Goal: Task Accomplishment & Management: Complete application form

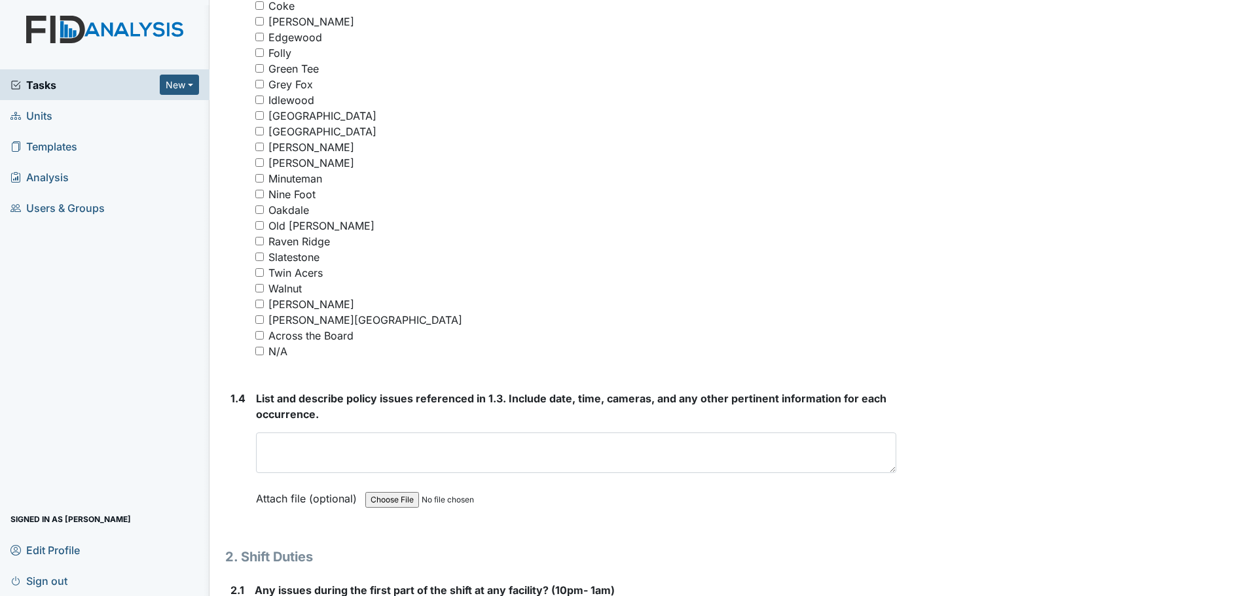
scroll to position [1047, 0]
click at [261, 348] on input "N/A" at bounding box center [259, 350] width 9 height 9
checkbox input "true"
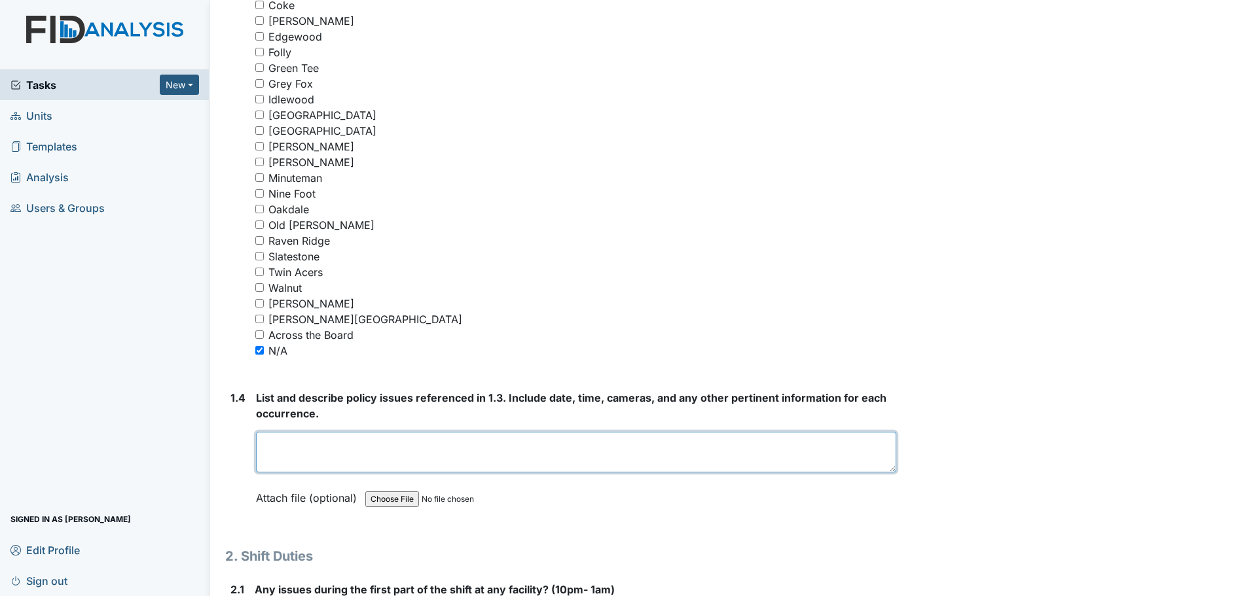
click at [483, 455] on textarea at bounding box center [576, 452] width 640 height 41
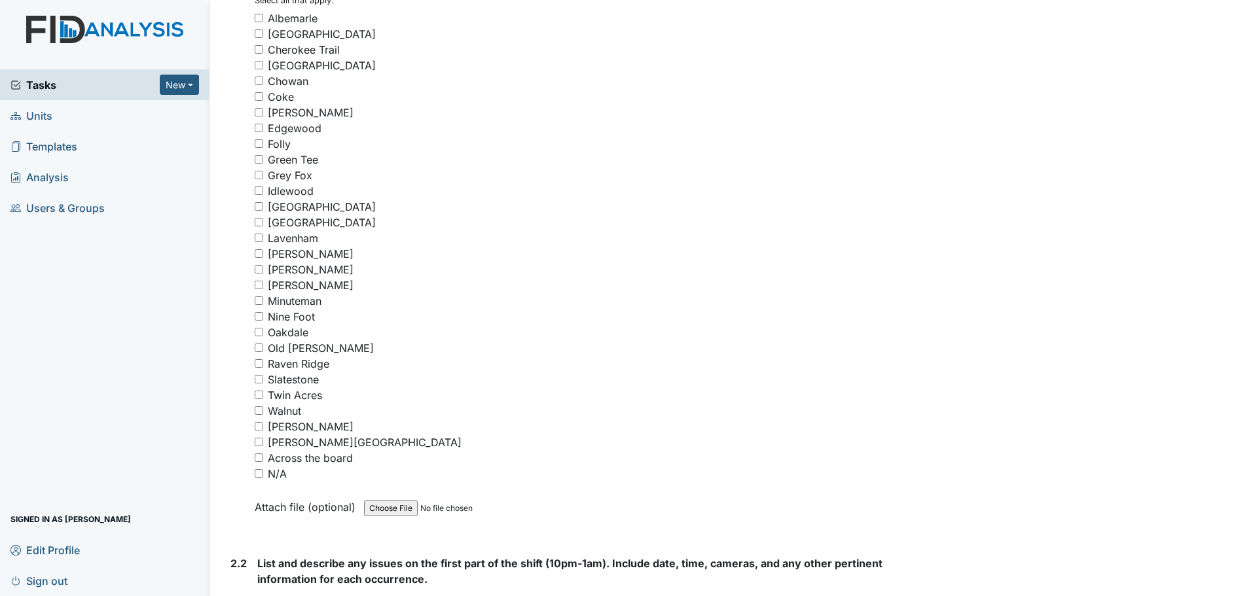
scroll to position [1702, 0]
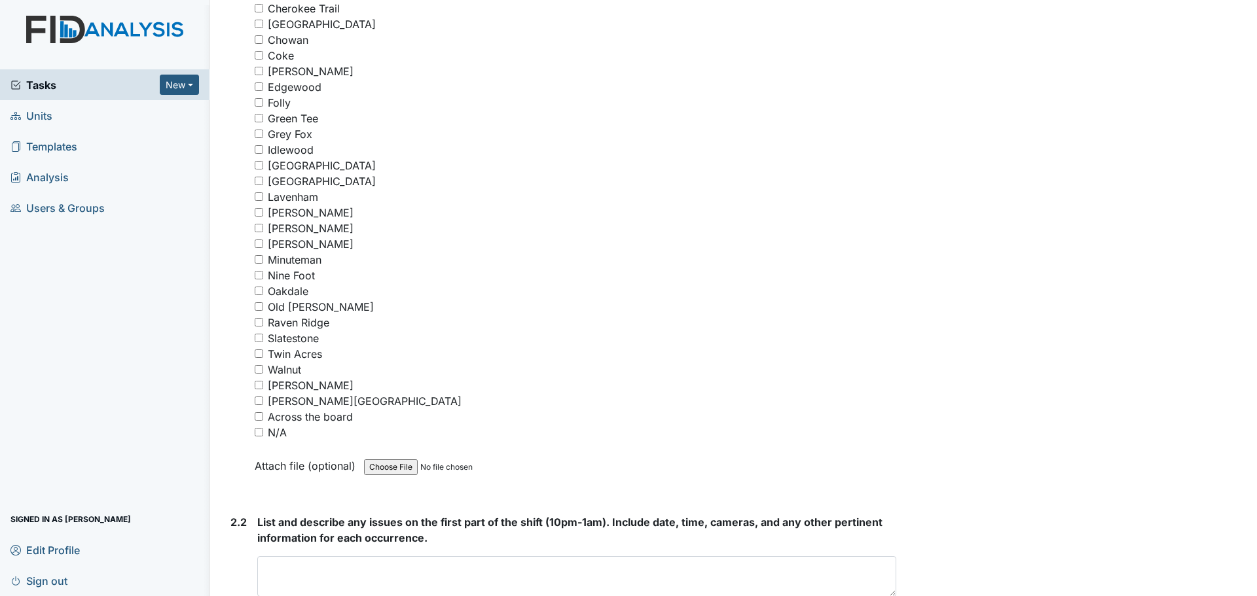
type textarea "Nothing to report."
click at [260, 433] on input "N/A" at bounding box center [259, 432] width 9 height 9
checkbox input "true"
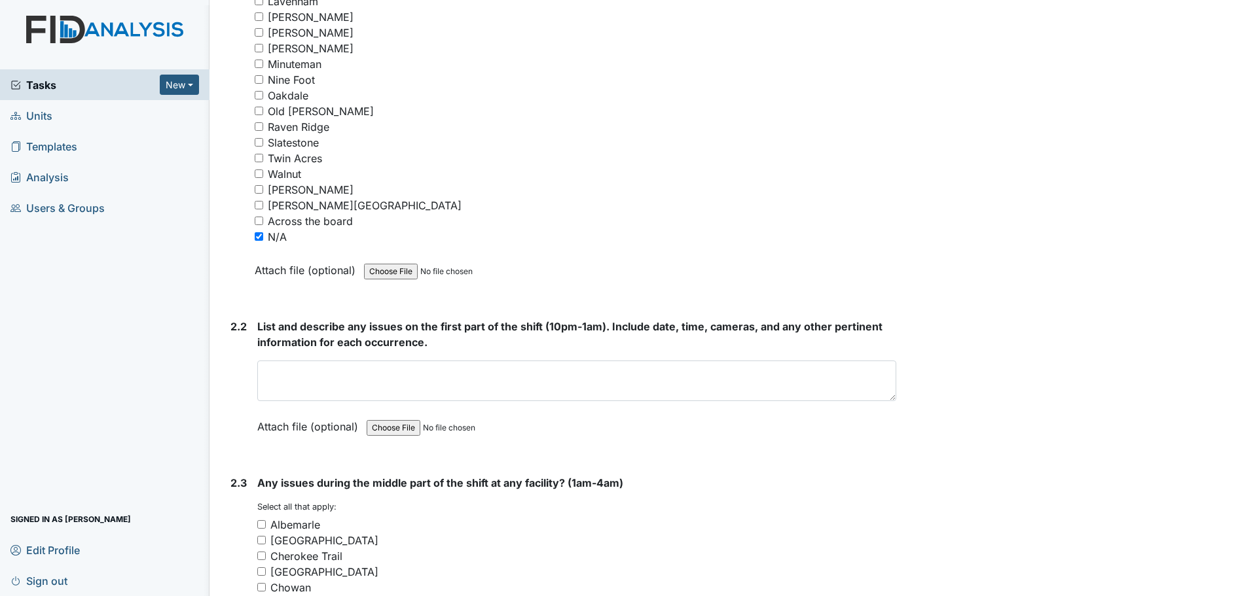
scroll to position [1899, 0]
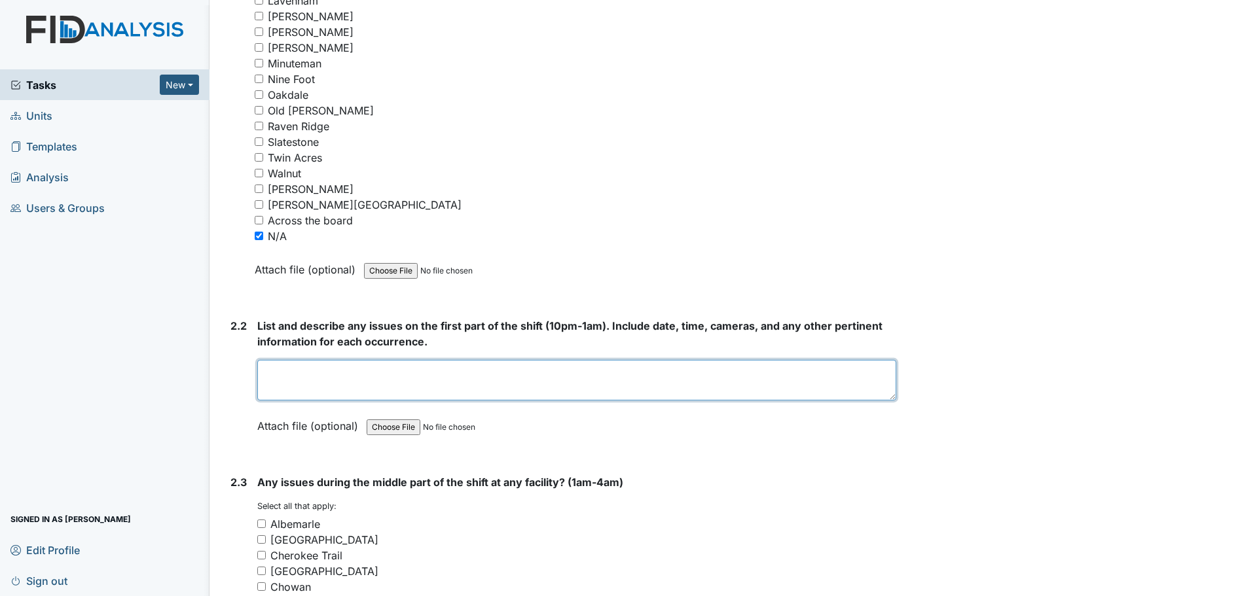
click at [475, 376] on textarea at bounding box center [576, 380] width 639 height 41
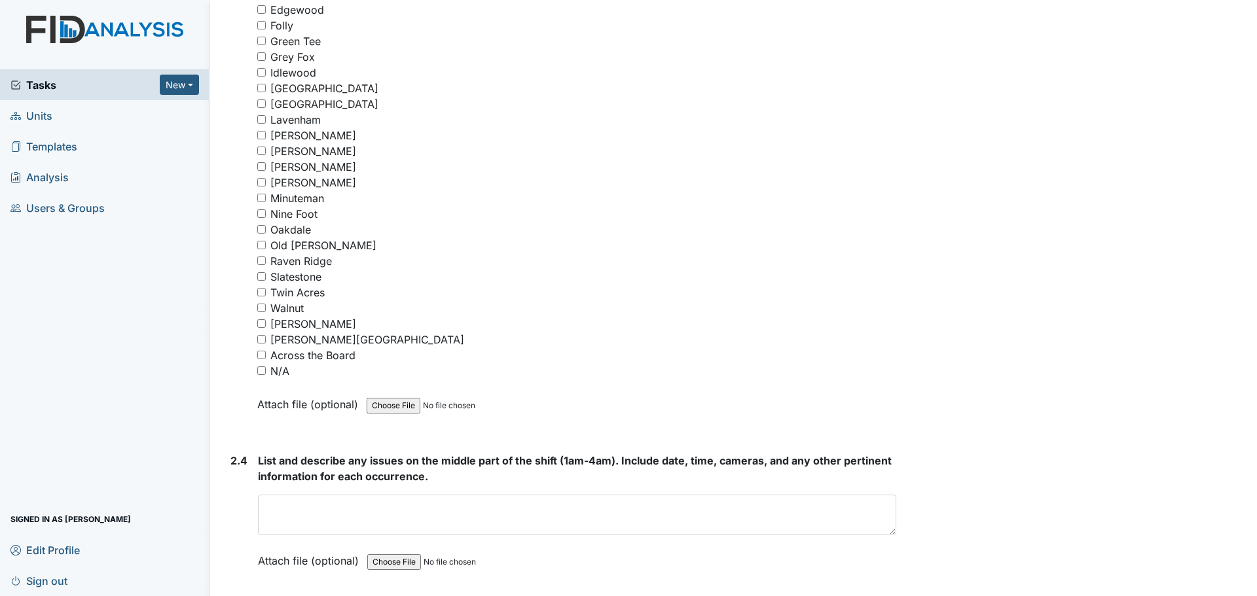
scroll to position [2553, 0]
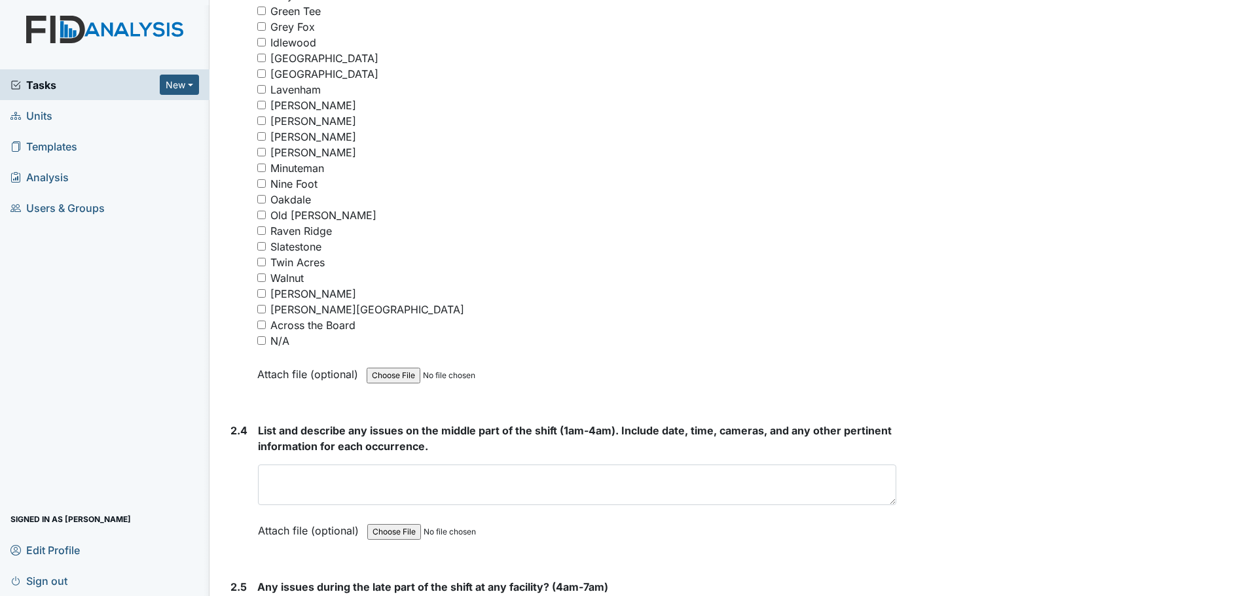
type textarea "Staff were cleaning and helping residents."
click at [262, 340] on input "N/A" at bounding box center [261, 341] width 9 height 9
checkbox input "true"
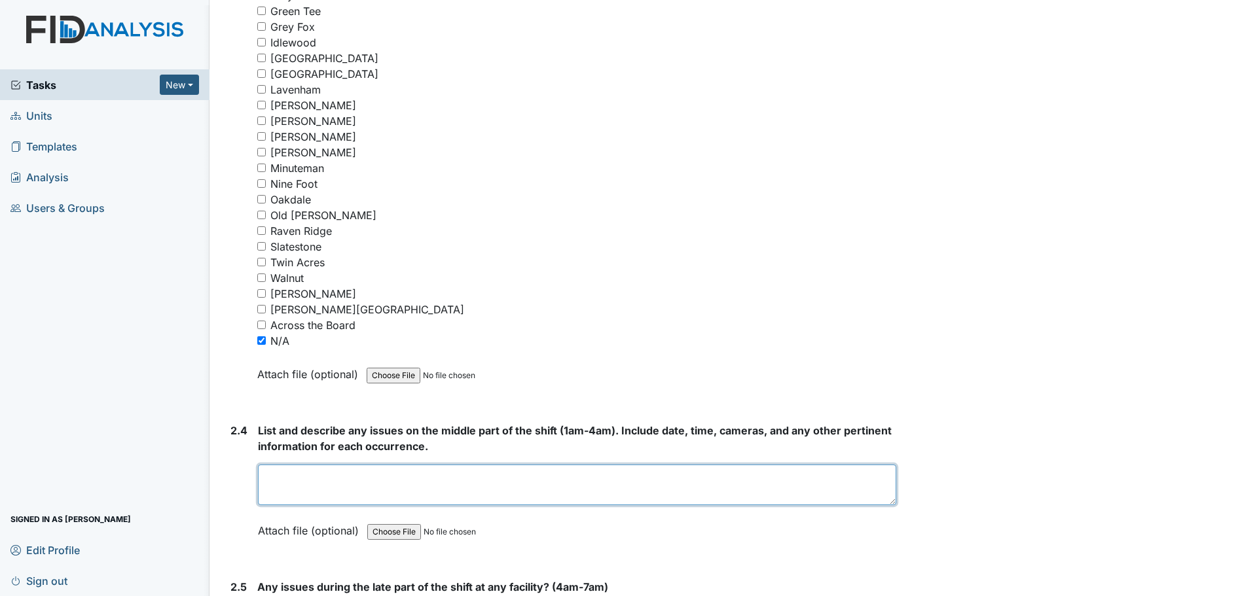
click at [460, 492] on textarea at bounding box center [577, 485] width 638 height 41
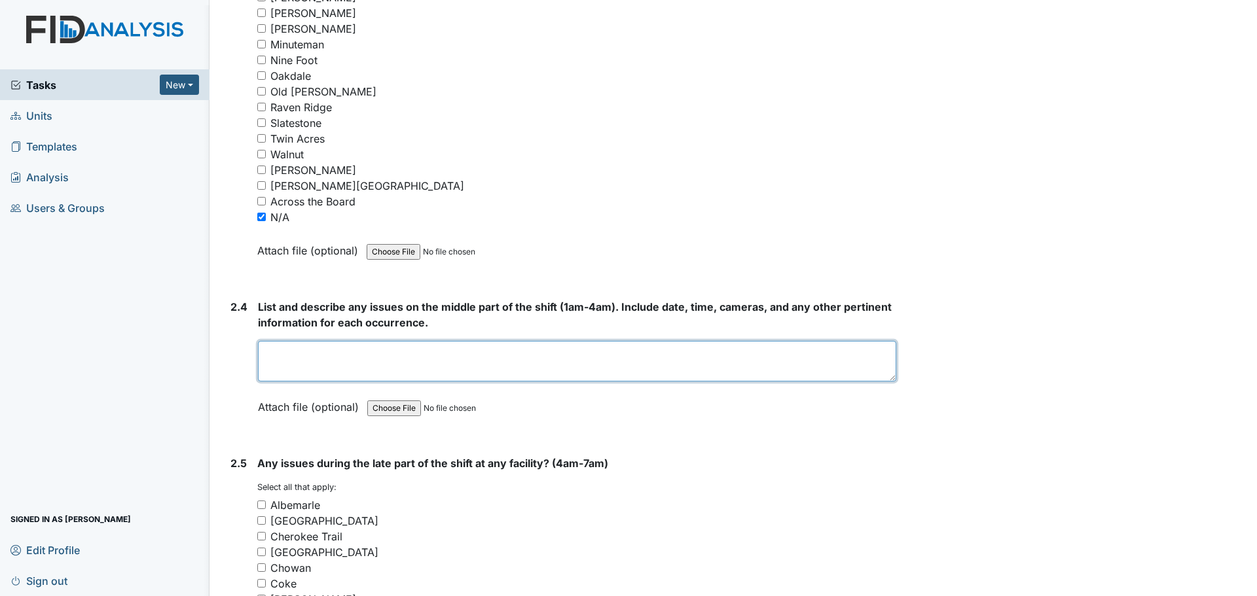
scroll to position [2815, 0]
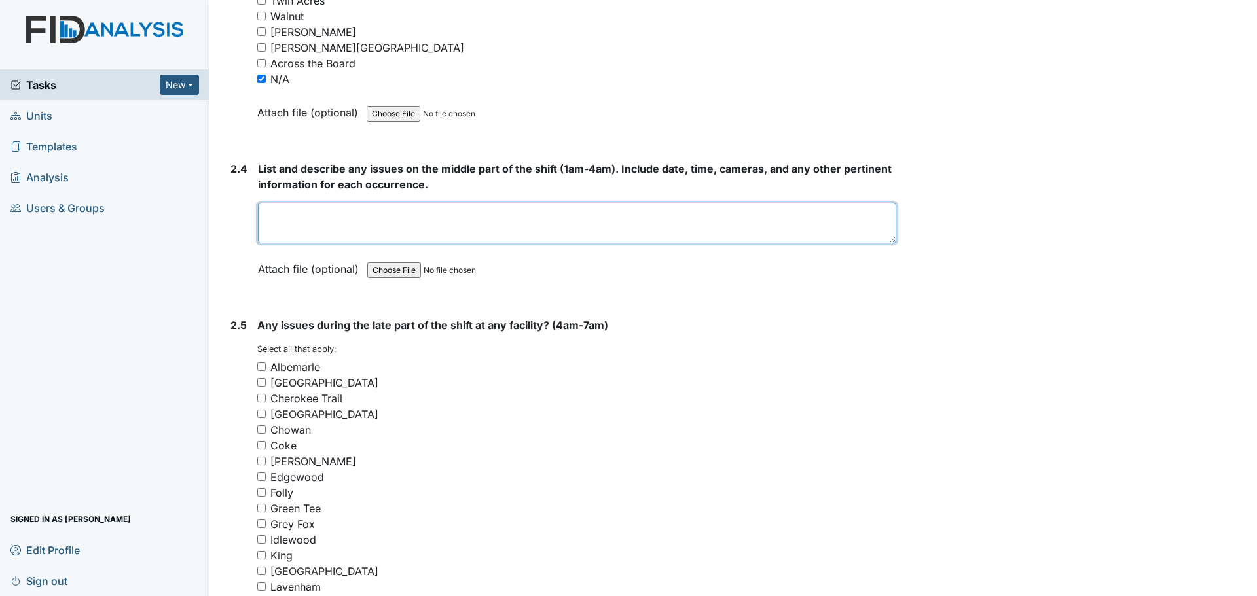
type textarea "S"
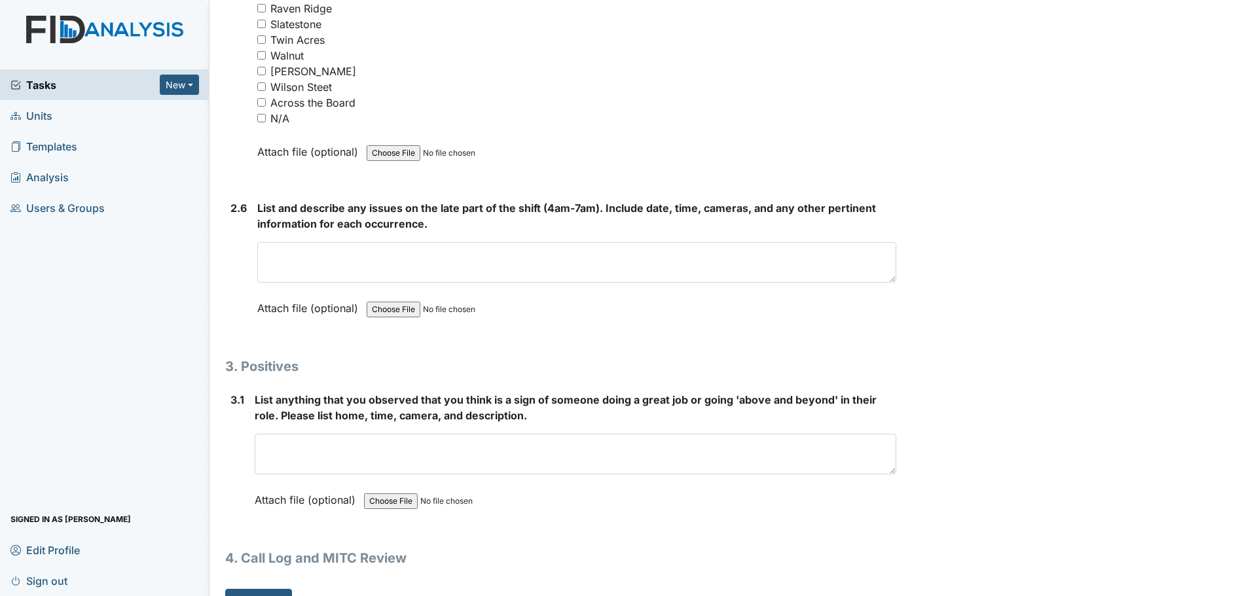
scroll to position [3563, 0]
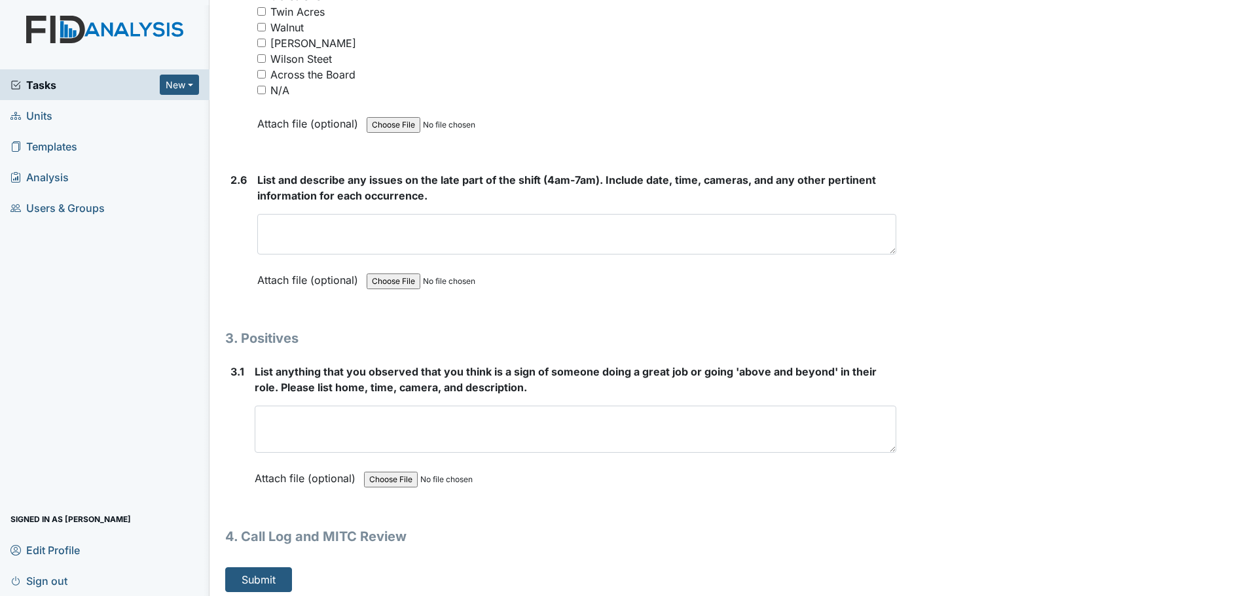
drag, startPoint x: 882, startPoint y: 443, endPoint x: 909, endPoint y: 627, distance: 186.6
click at [909, 596] on html "Tasks New Form Inspection Document Bundle Units Templates Analysis Users & Grou…" at bounding box center [628, 298] width 1257 height 596
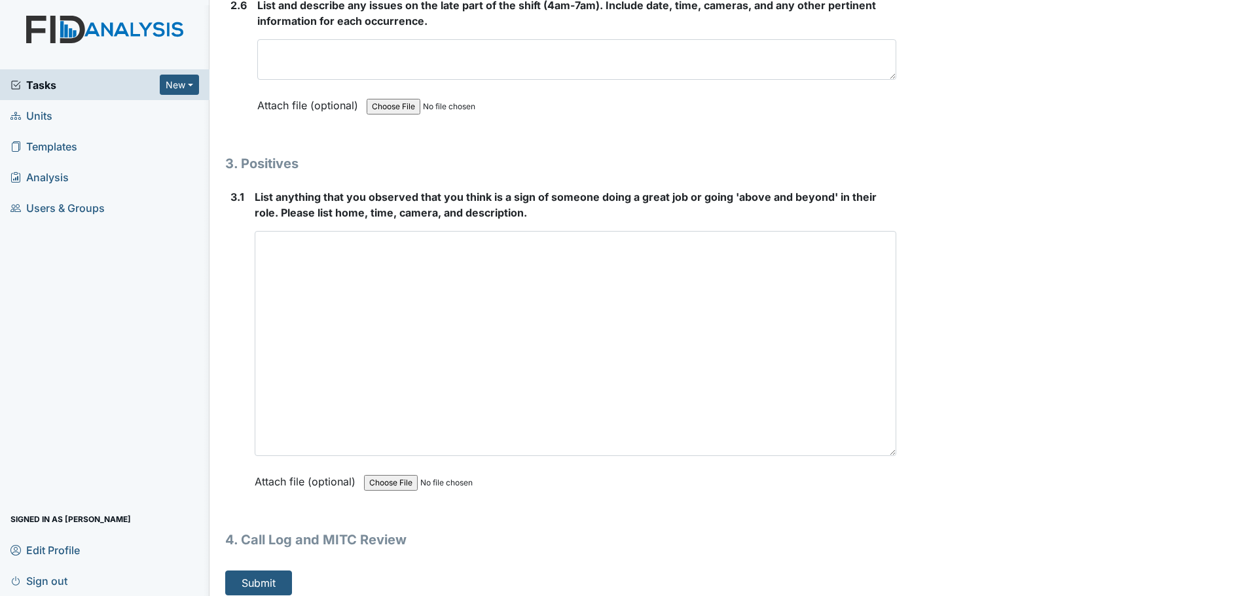
scroll to position [3748, 0]
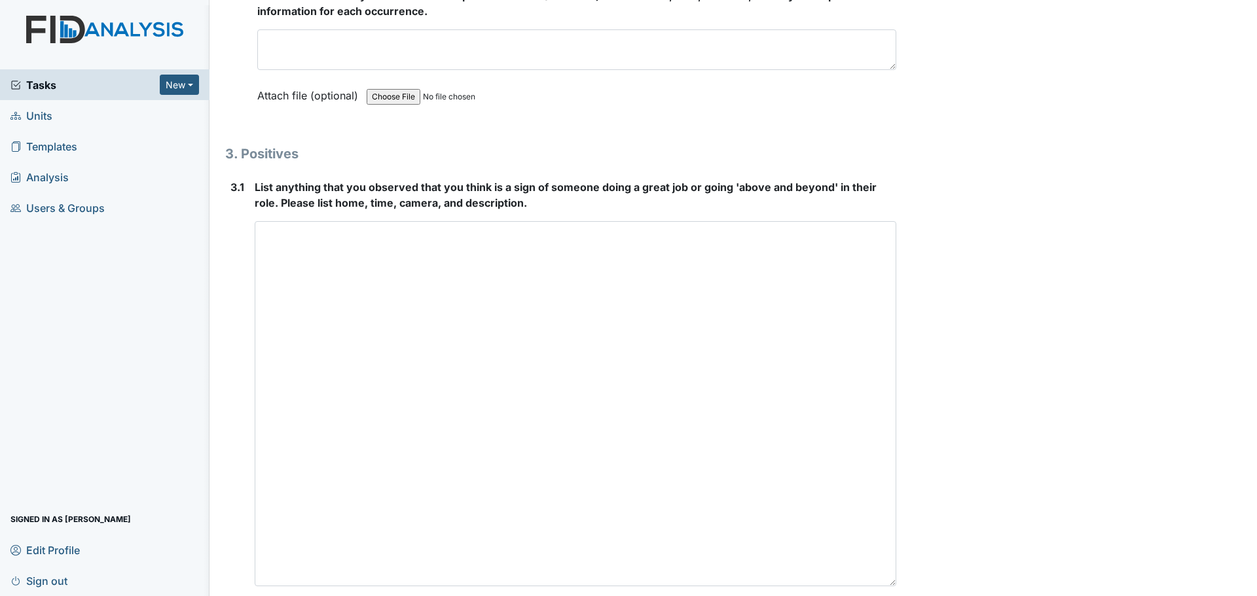
drag, startPoint x: 886, startPoint y: 444, endPoint x: 930, endPoint y: 627, distance: 187.7
click at [930, 596] on html "Tasks New Form Inspection Document Bundle Units Templates Analysis Users & Grou…" at bounding box center [628, 298] width 1257 height 596
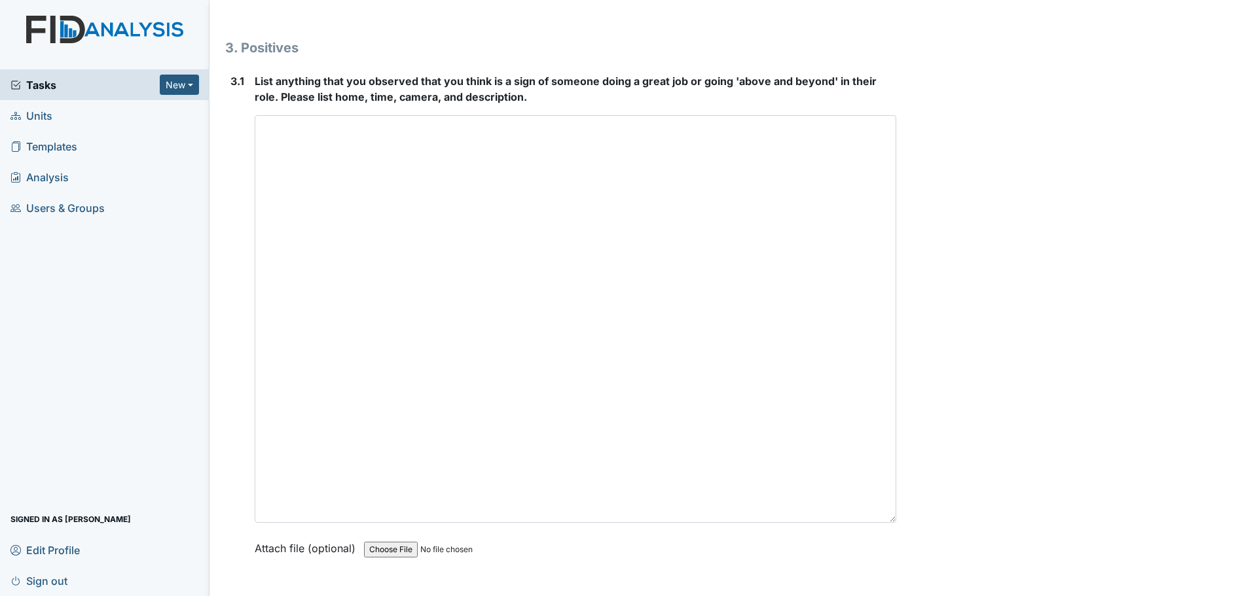
scroll to position [3931, 0]
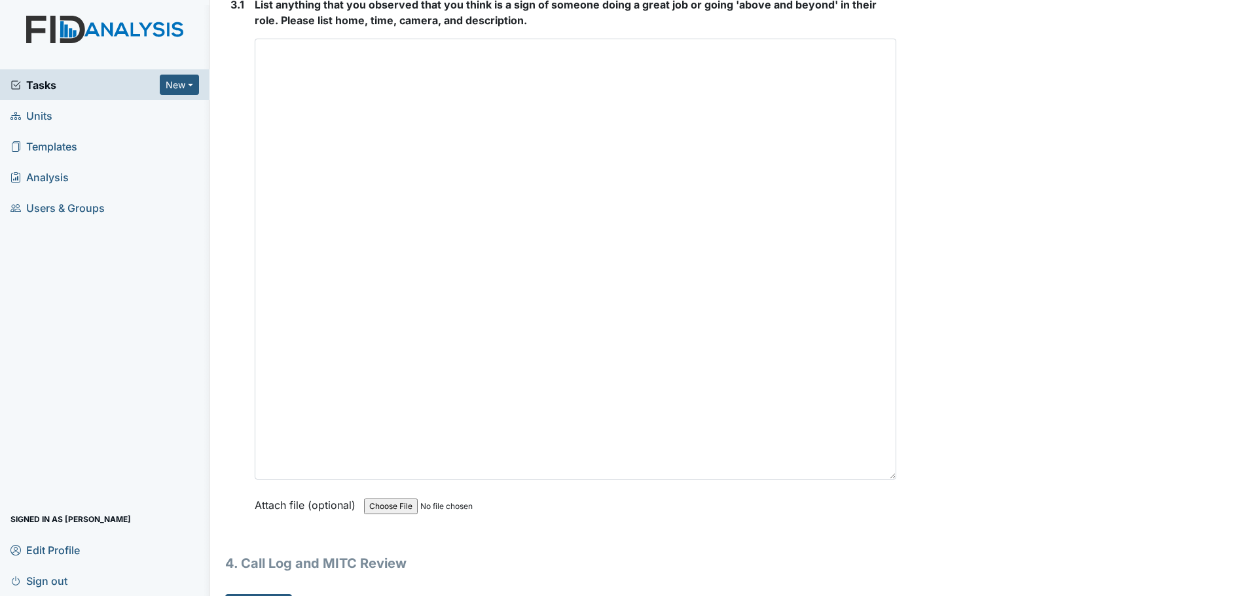
drag, startPoint x: 888, startPoint y: 443, endPoint x: 898, endPoint y: 521, distance: 78.6
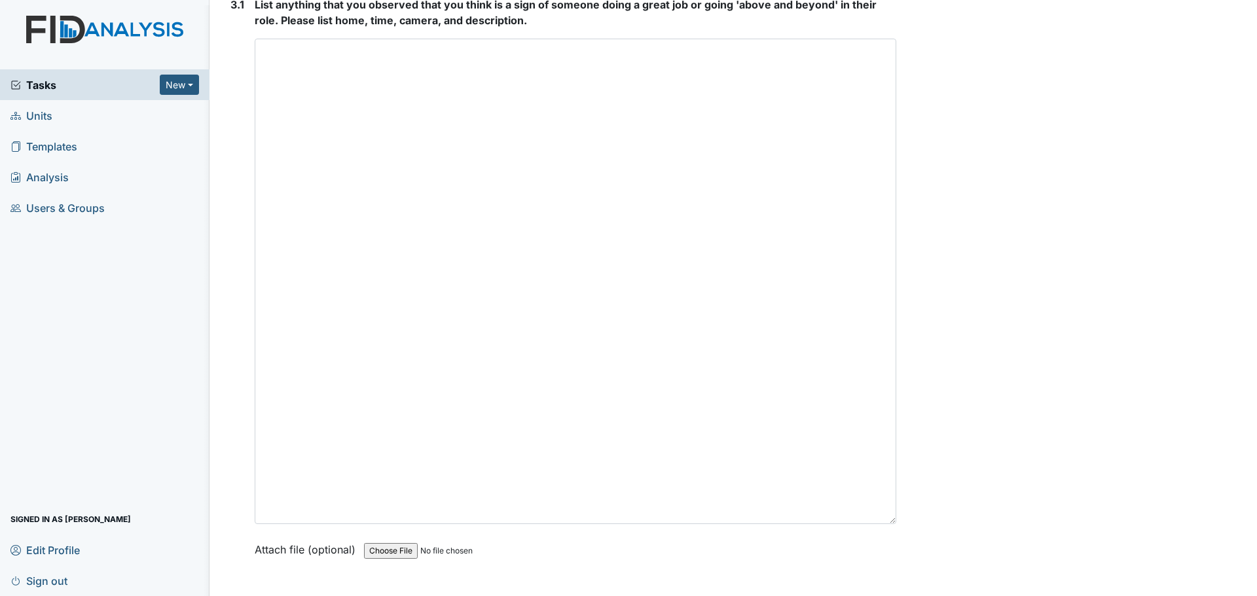
type textarea "Staff were cleaning and helping residents."
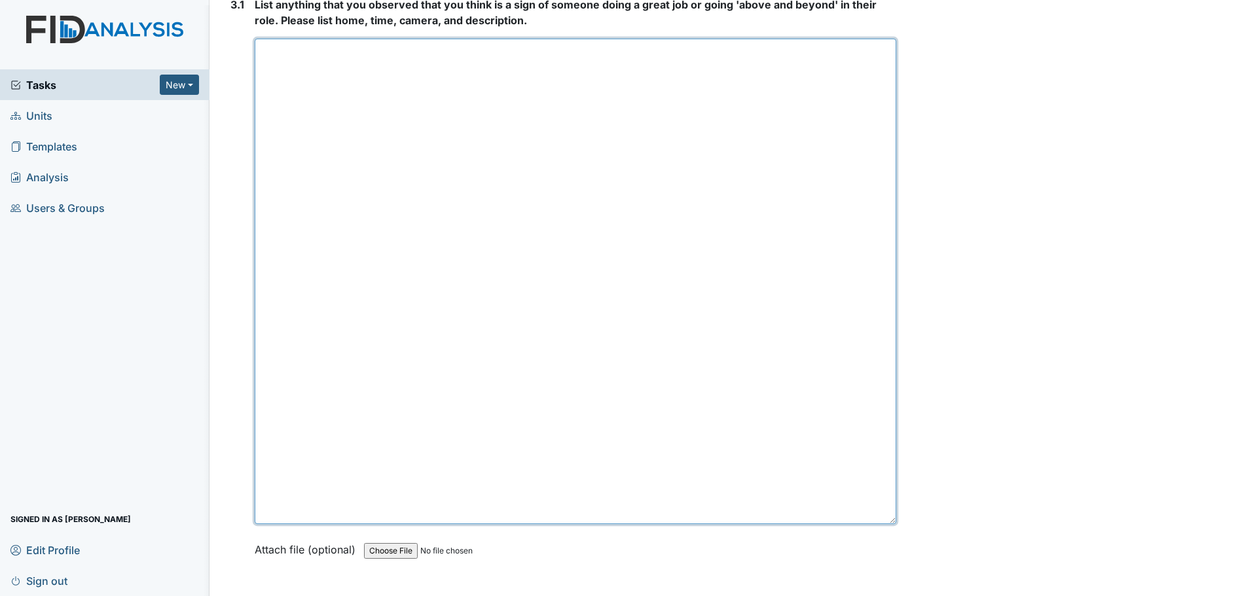
click at [701, 185] on textarea at bounding box center [576, 282] width 642 height 486
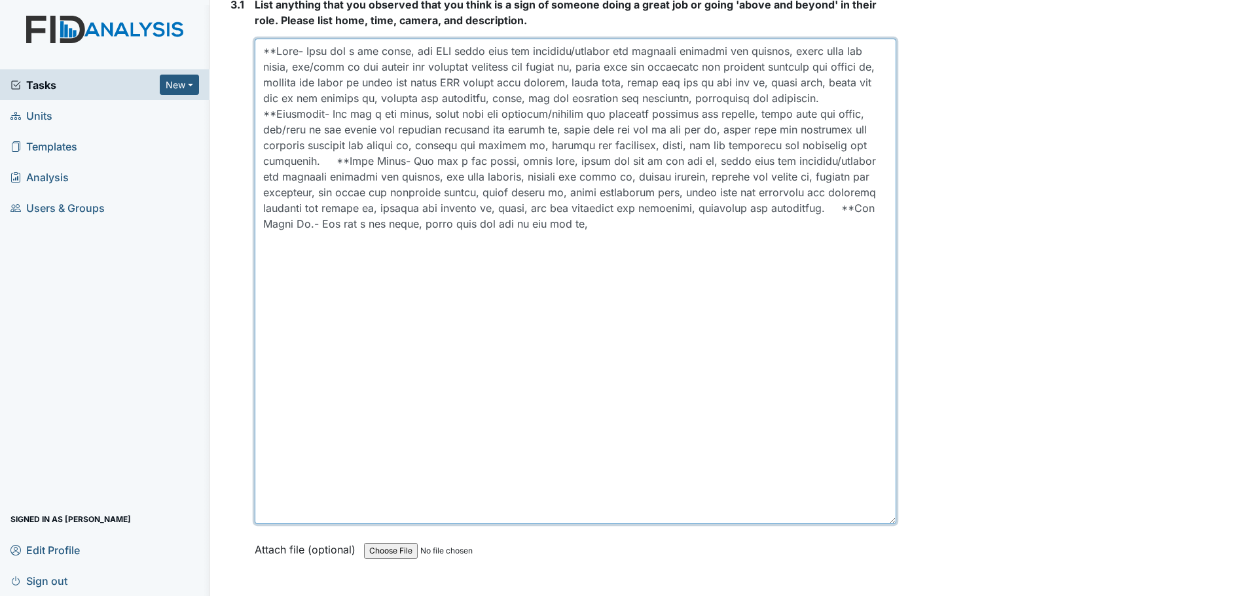
click at [513, 115] on textarea at bounding box center [576, 282] width 642 height 486
click at [375, 240] on textarea at bounding box center [576, 282] width 642 height 486
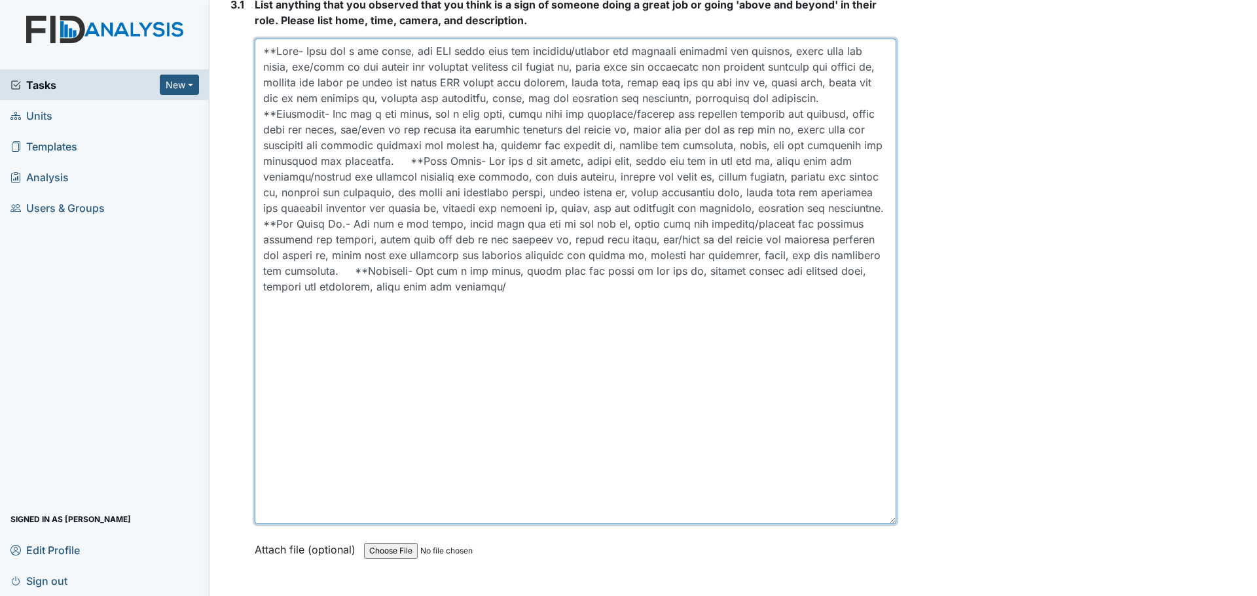
click at [830, 302] on textarea at bounding box center [576, 282] width 642 height 486
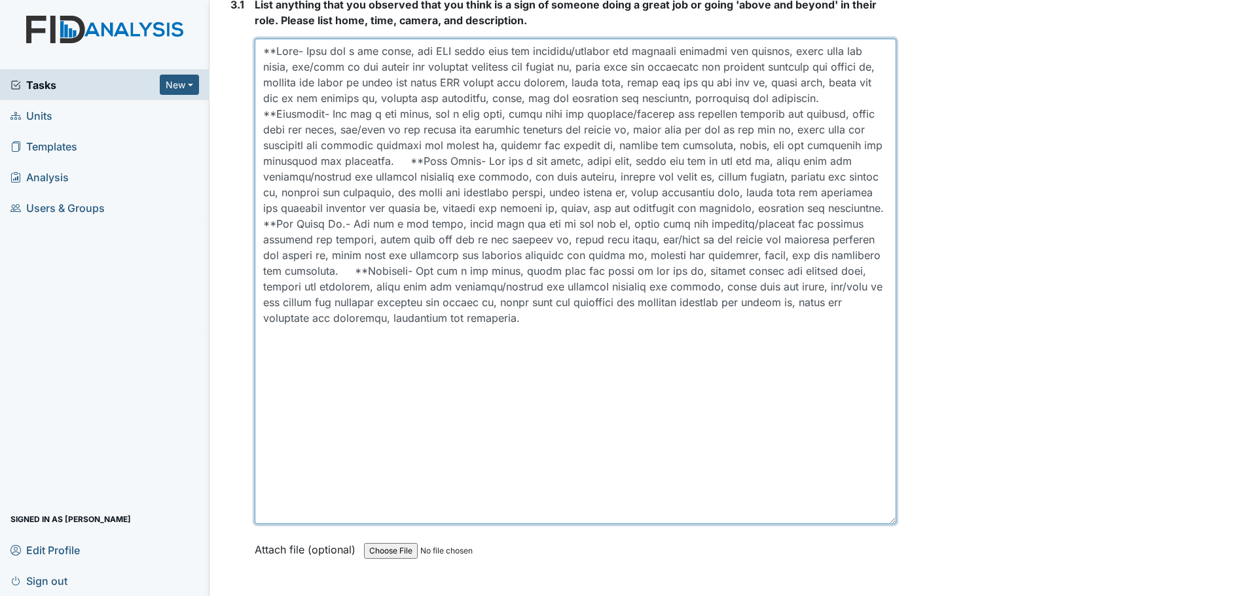
click at [446, 50] on textarea at bounding box center [576, 282] width 642 height 486
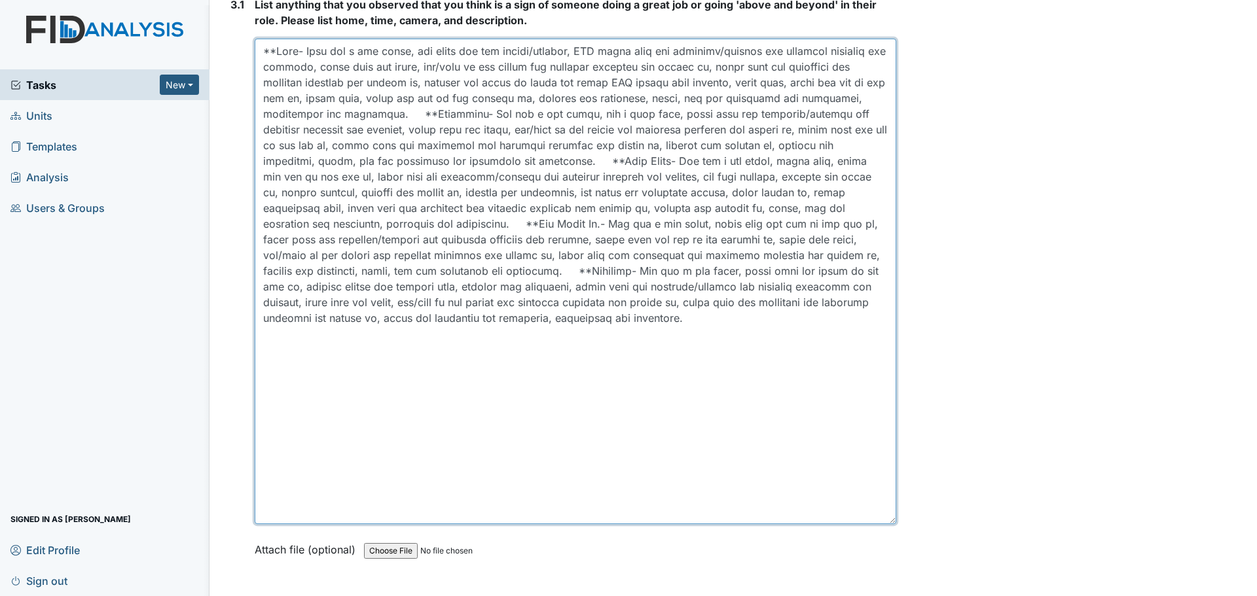
drag, startPoint x: 611, startPoint y: 53, endPoint x: 588, endPoint y: 52, distance: 22.9
click at [588, 52] on textarea at bounding box center [576, 282] width 642 height 486
click at [446, 51] on textarea at bounding box center [576, 282] width 642 height 486
paste textarea "DSP"
click at [466, 46] on textarea at bounding box center [576, 282] width 642 height 486
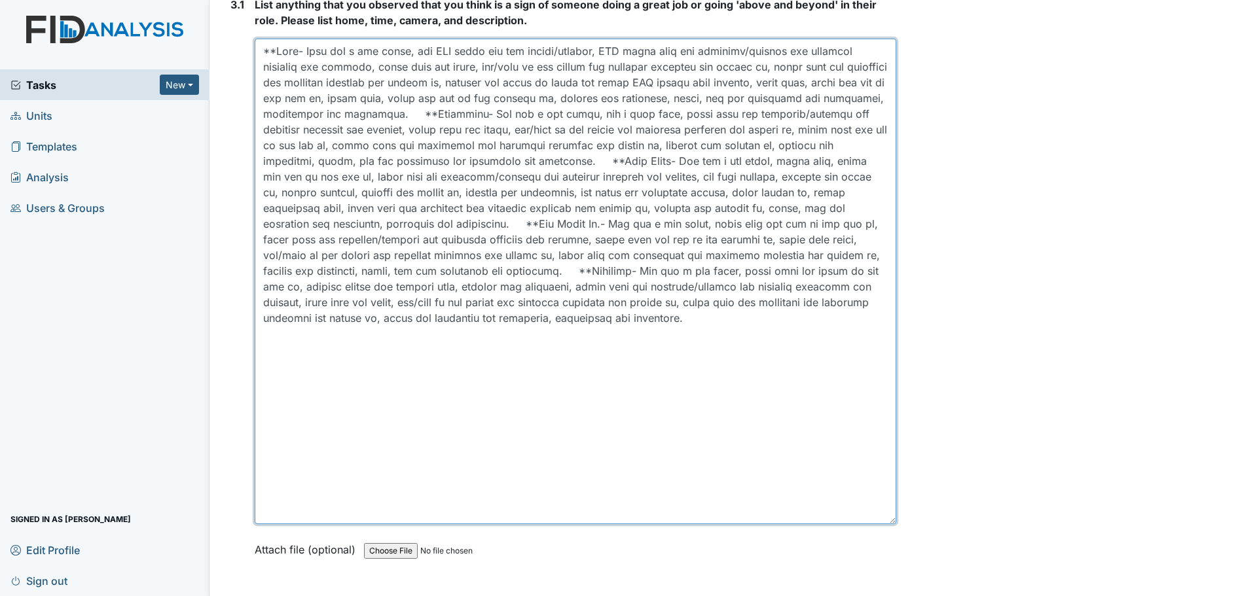
drag, startPoint x: 633, startPoint y: 51, endPoint x: 611, endPoint y: 52, distance: 21.6
click at [611, 52] on textarea at bounding box center [576, 282] width 642 height 486
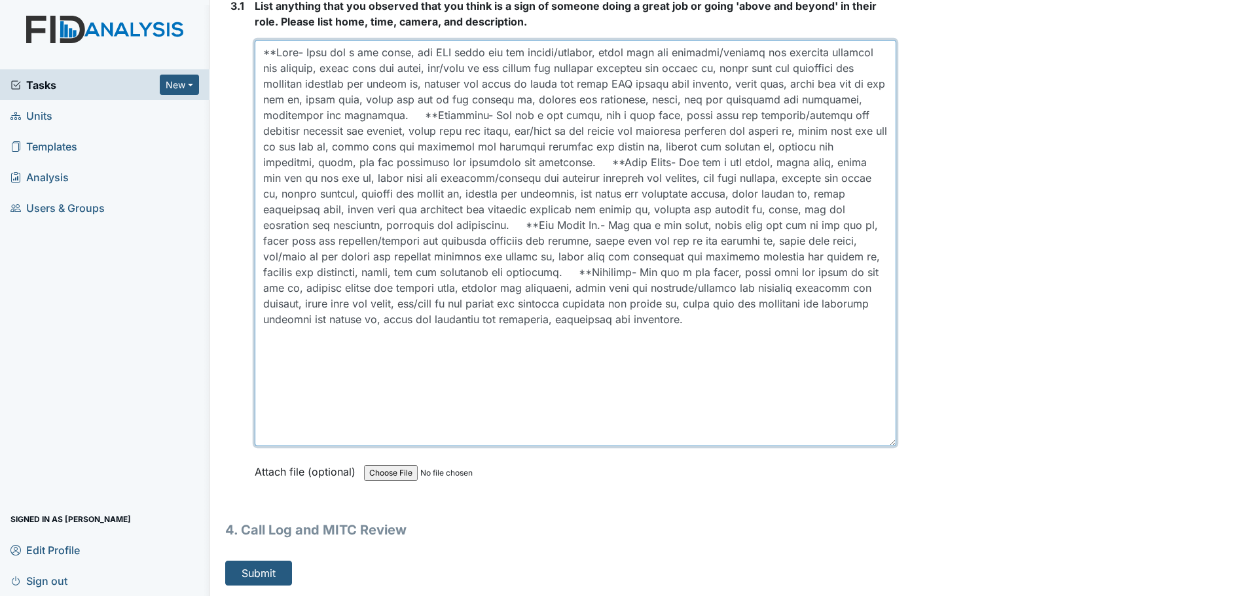
drag, startPoint x: 888, startPoint y: 522, endPoint x: 890, endPoint y: 443, distance: 79.2
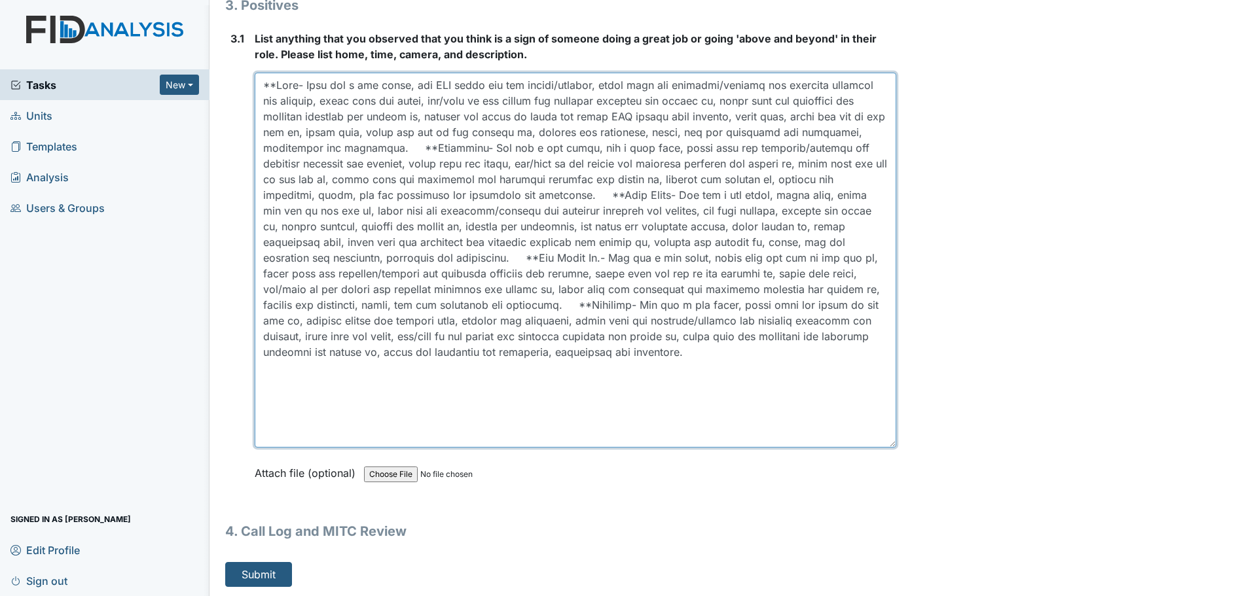
drag, startPoint x: 883, startPoint y: 444, endPoint x: 884, endPoint y: 406, distance: 38.0
click at [884, 406] on textarea at bounding box center [576, 260] width 642 height 375
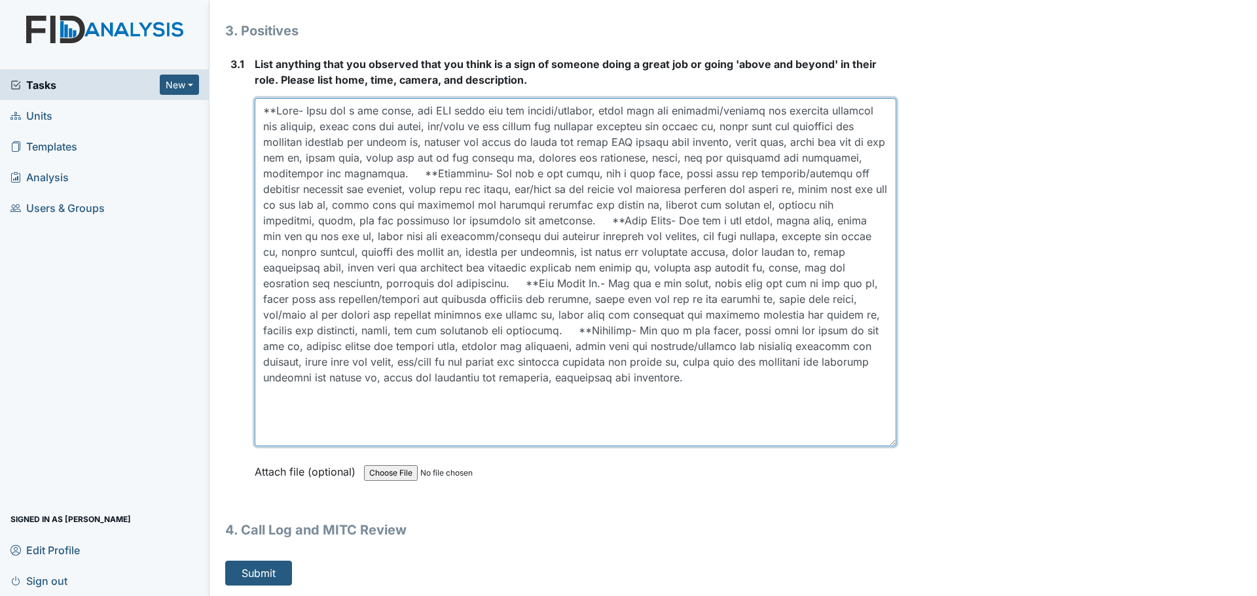
drag, startPoint x: 886, startPoint y: 443, endPoint x: 883, endPoint y: 415, distance: 28.3
click at [883, 419] on textarea at bounding box center [576, 272] width 642 height 348
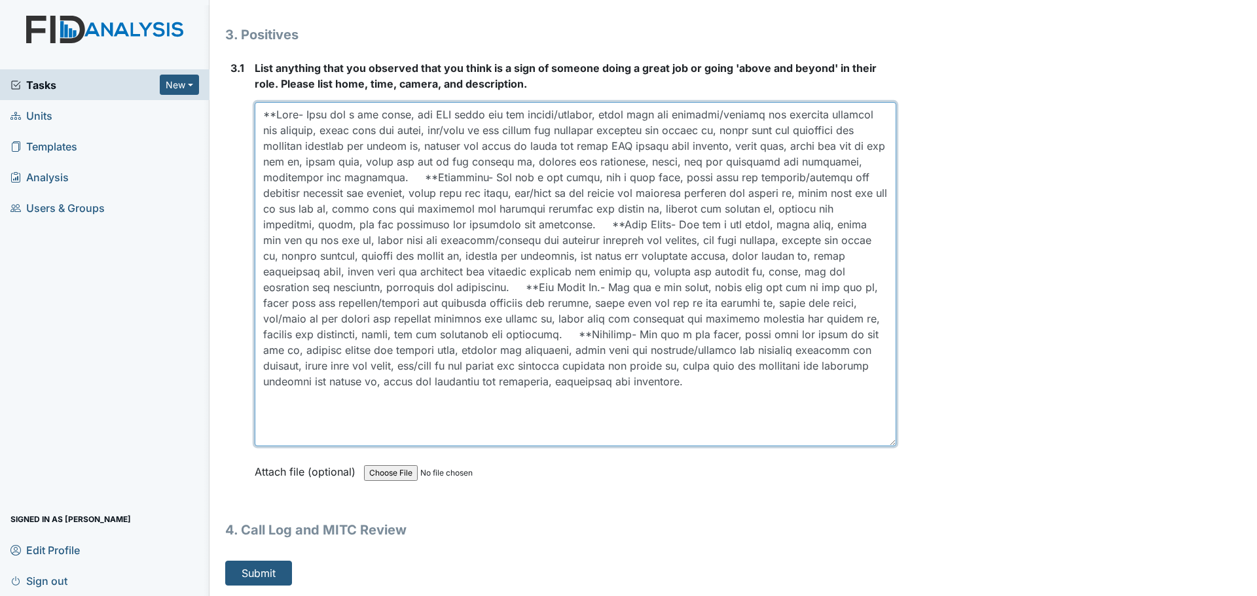
drag, startPoint x: 883, startPoint y: 446, endPoint x: 883, endPoint y: 435, distance: 11.1
click at [883, 435] on textarea at bounding box center [576, 274] width 642 height 344
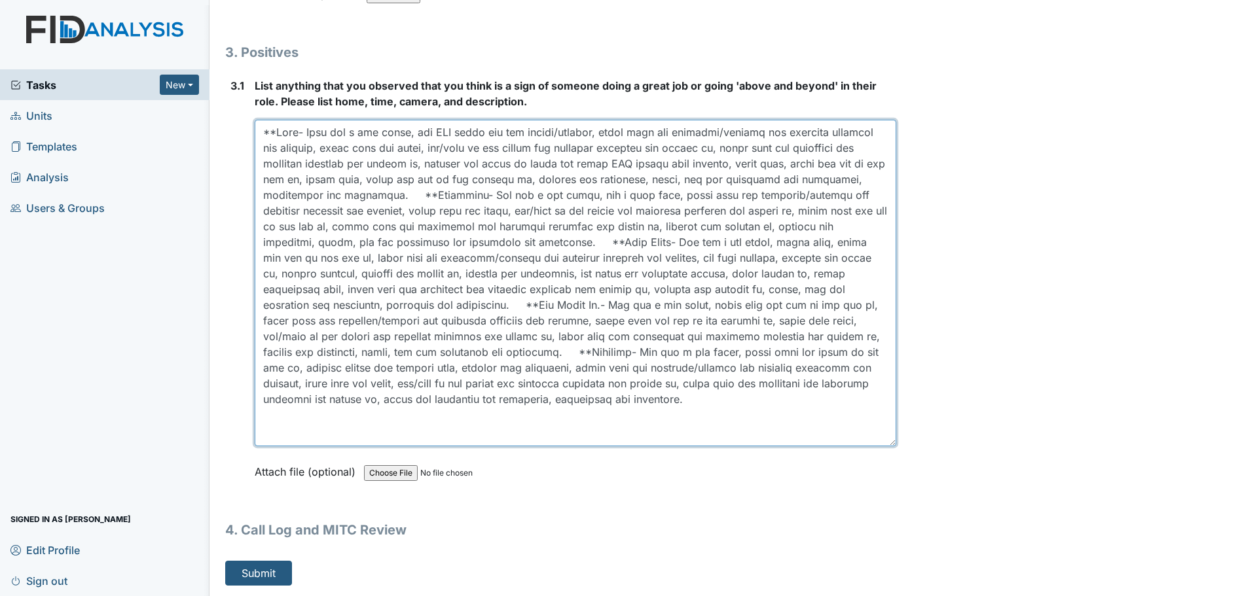
scroll to position [3847, 0]
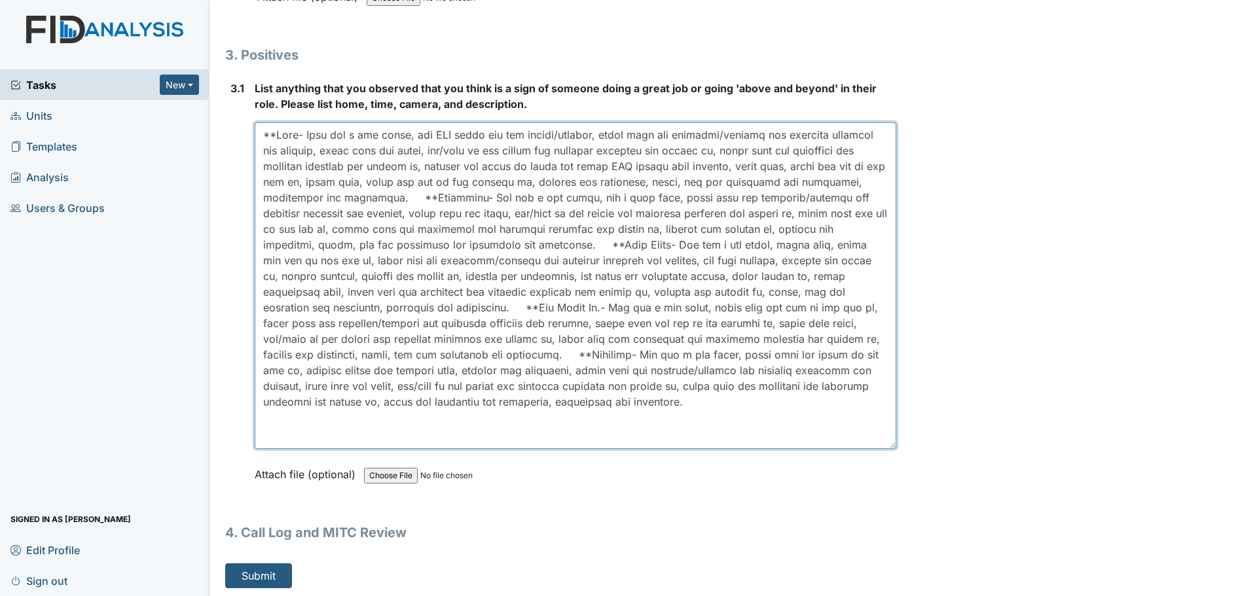
drag, startPoint x: 883, startPoint y: 443, endPoint x: 883, endPoint y: 423, distance: 20.3
click at [883, 423] on textarea at bounding box center [576, 285] width 642 height 327
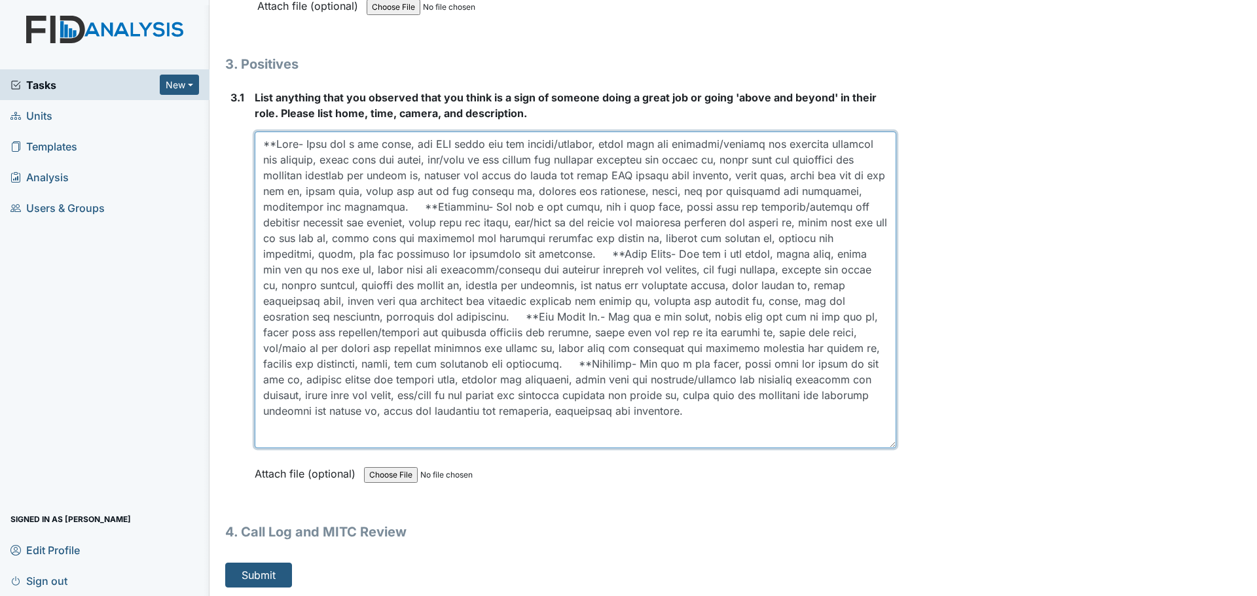
scroll to position [3836, 0]
drag, startPoint x: 883, startPoint y: 443, endPoint x: 884, endPoint y: 432, distance: 11.2
click at [884, 432] on textarea at bounding box center [576, 290] width 642 height 313
type textarea "**Coke- They did a med count, one DSP wiped out the fridge/freezer, wiped down …"
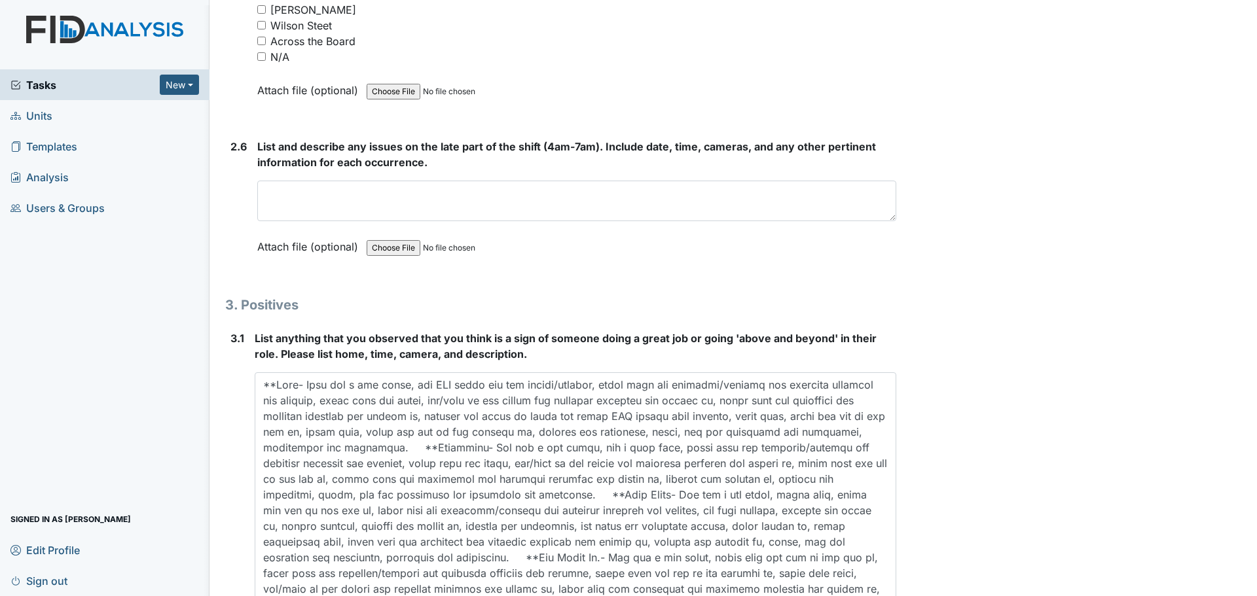
scroll to position [3508, 0]
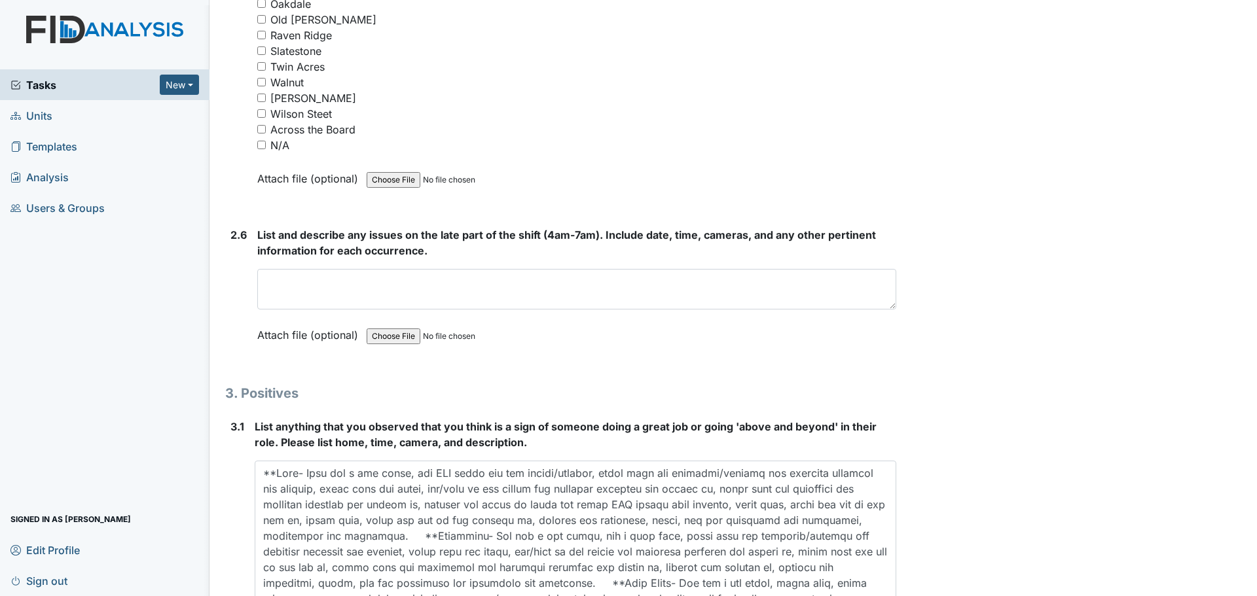
click at [270, 143] on div "N/A" at bounding box center [576, 145] width 639 height 16
drag, startPoint x: 264, startPoint y: 143, endPoint x: 266, endPoint y: 155, distance: 11.9
click at [264, 144] on input "N/A" at bounding box center [261, 145] width 9 height 9
checkbox input "true"
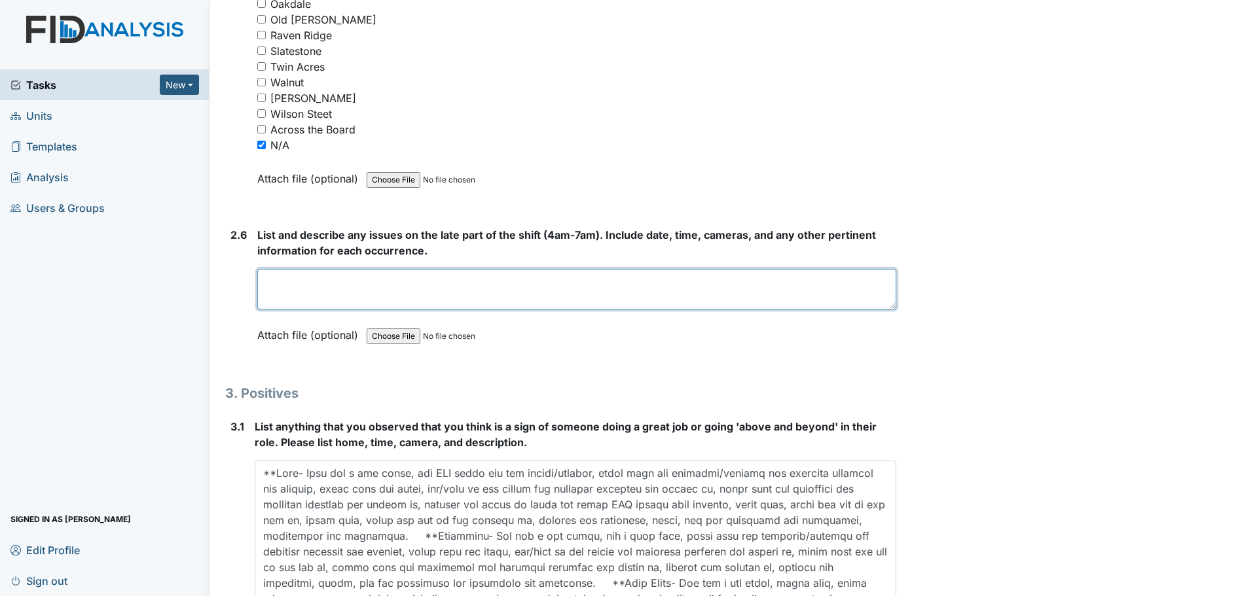
drag, startPoint x: 489, startPoint y: 308, endPoint x: 489, endPoint y: 300, distance: 8.5
click at [489, 302] on textarea at bounding box center [576, 289] width 639 height 41
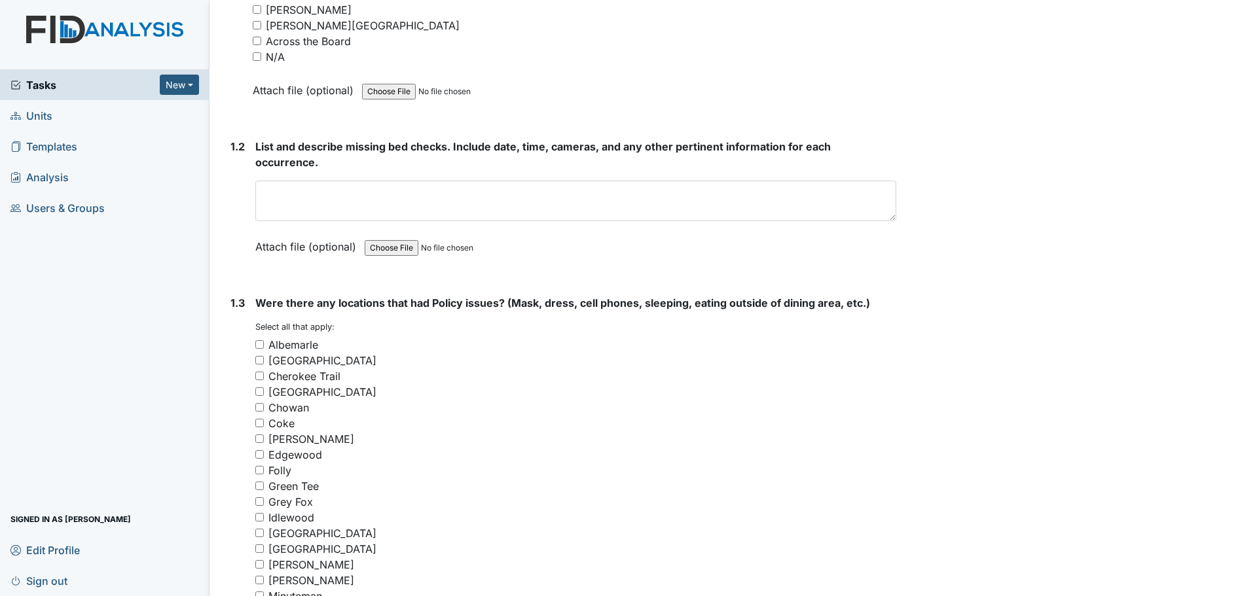
scroll to position [628, 0]
type textarea "Staff finished cleaning and assisted residents."
click at [258, 58] on input "N/A" at bounding box center [257, 58] width 9 height 9
checkbox input "true"
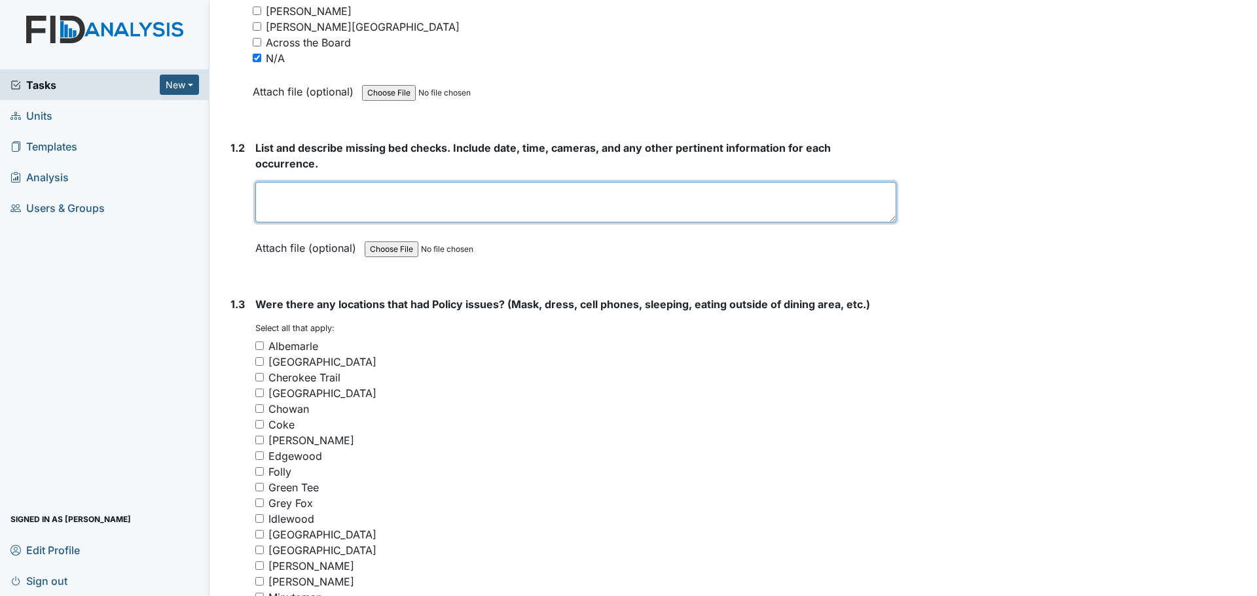
click at [424, 202] on textarea at bounding box center [575, 202] width 641 height 41
type textarea "Staff did their bed checks."
